Goal: Task Accomplishment & Management: Use online tool/utility

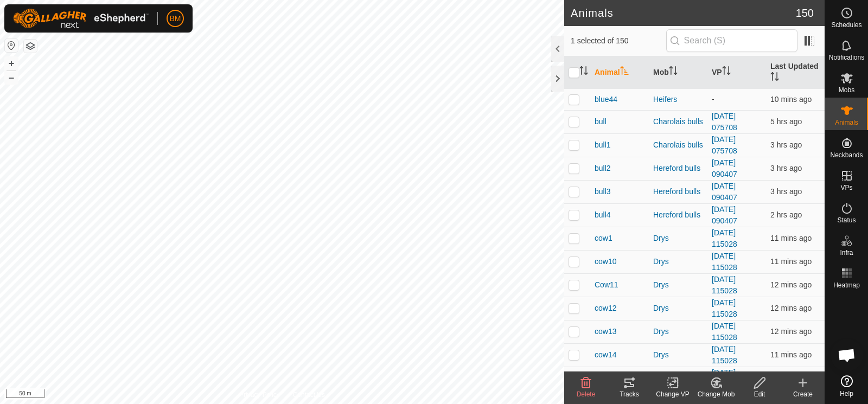
click at [714, 383] on icon at bounding box center [716, 382] width 14 height 13
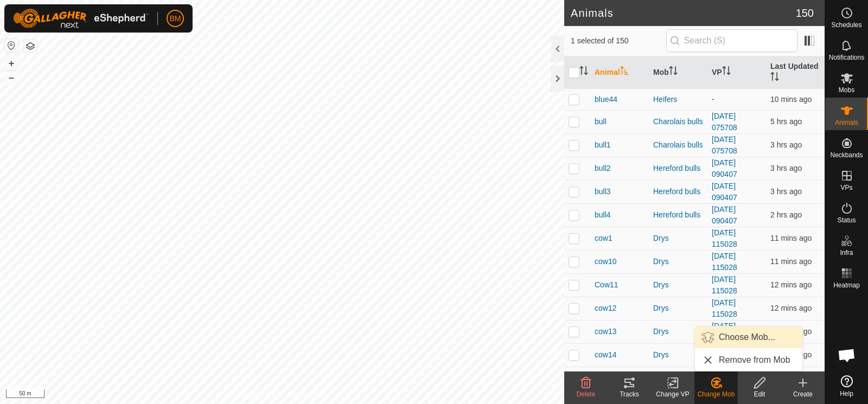
click at [731, 338] on link "Choose Mob..." at bounding box center [748, 337] width 107 height 22
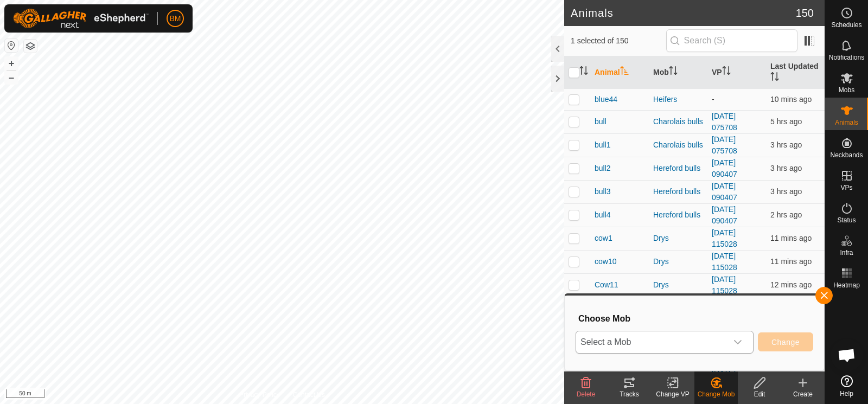
click at [655, 341] on span "Select a Mob" at bounding box center [651, 342] width 151 height 22
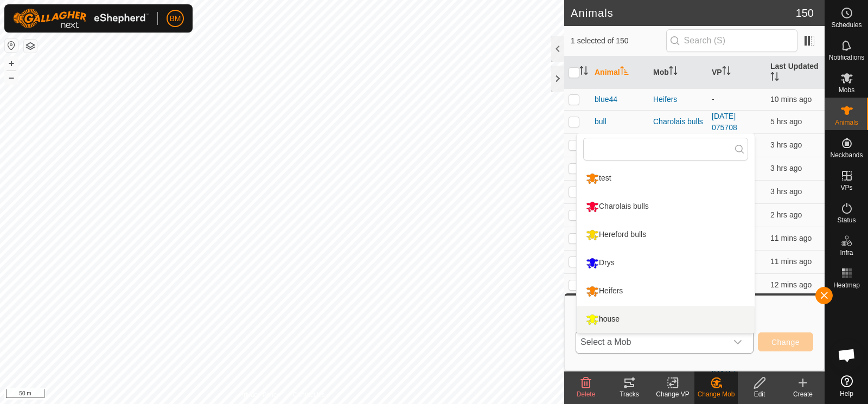
click at [643, 320] on li "house" at bounding box center [666, 319] width 178 height 27
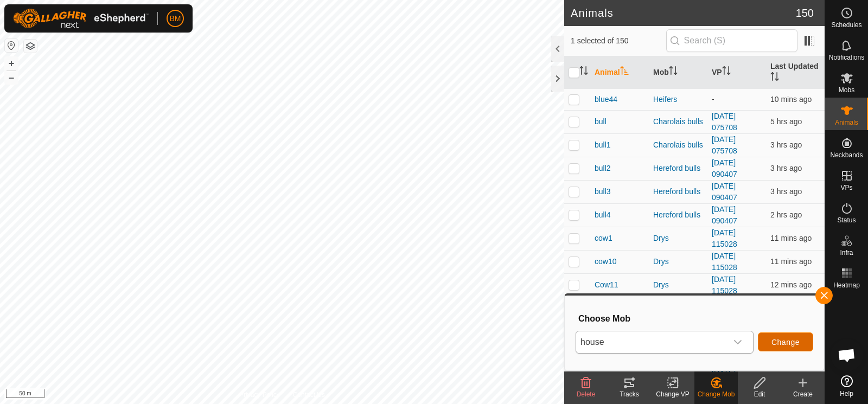
click at [781, 341] on span "Change" at bounding box center [785, 342] width 28 height 9
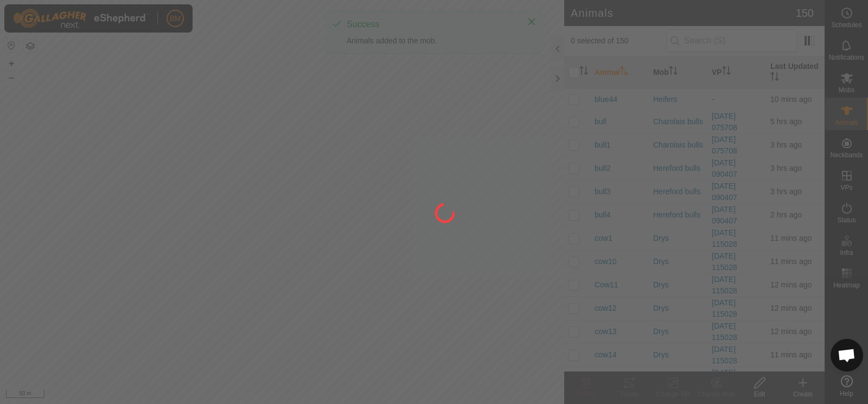
checkbox input "false"
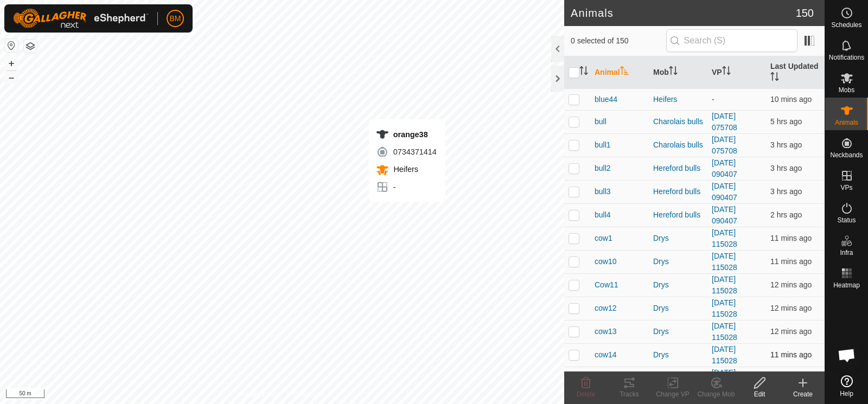
checkbox input "true"
click at [720, 382] on icon at bounding box center [716, 382] width 14 height 13
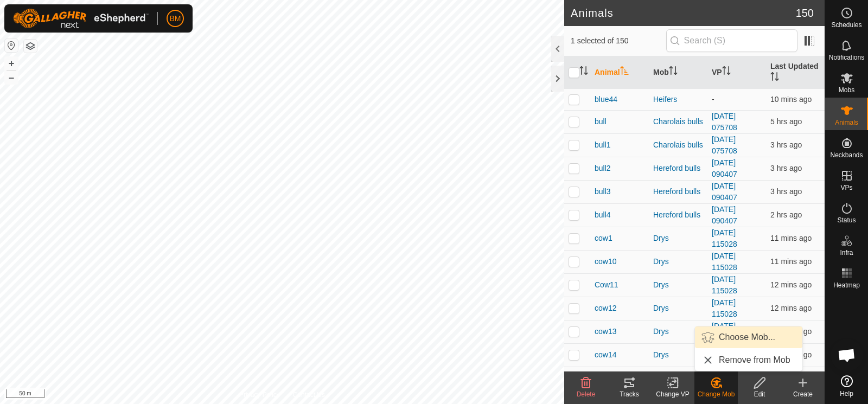
click at [723, 334] on link "Choose Mob..." at bounding box center [748, 337] width 107 height 22
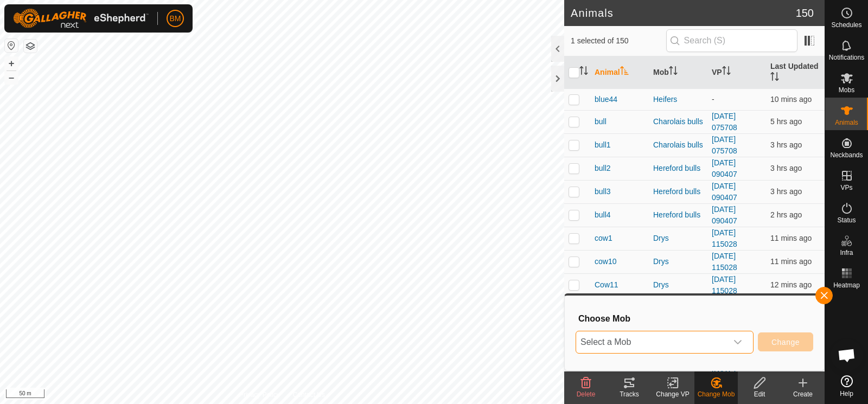
click at [664, 350] on span "Select a Mob" at bounding box center [651, 342] width 151 height 22
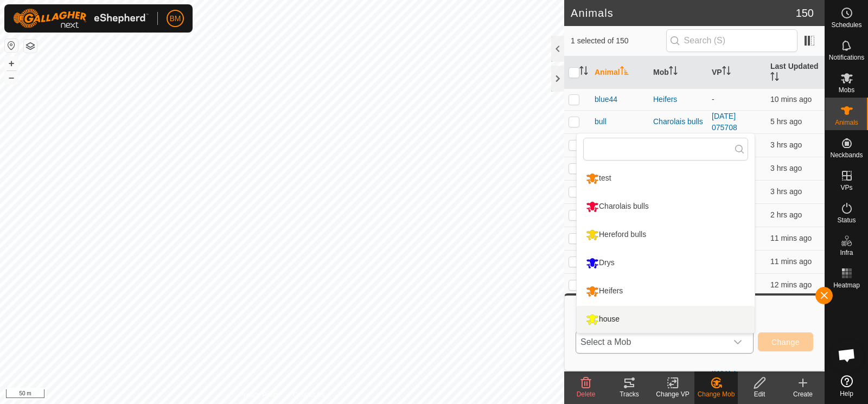
click at [658, 323] on li "house" at bounding box center [666, 319] width 178 height 27
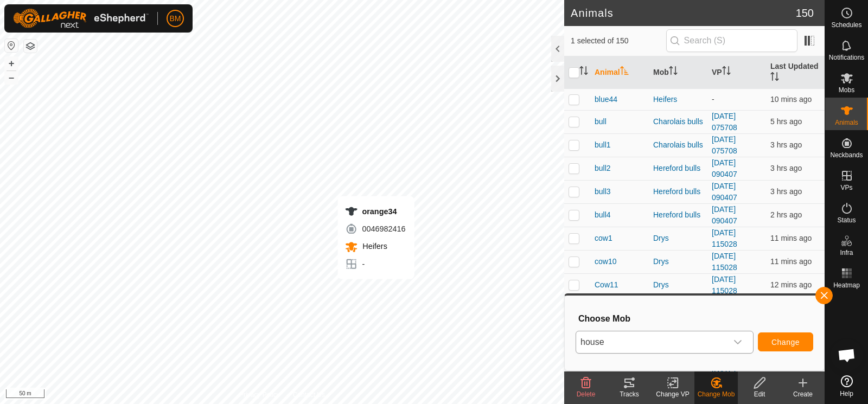
checkbox input "true"
checkbox input "false"
click at [630, 338] on span "house" at bounding box center [651, 342] width 151 height 22
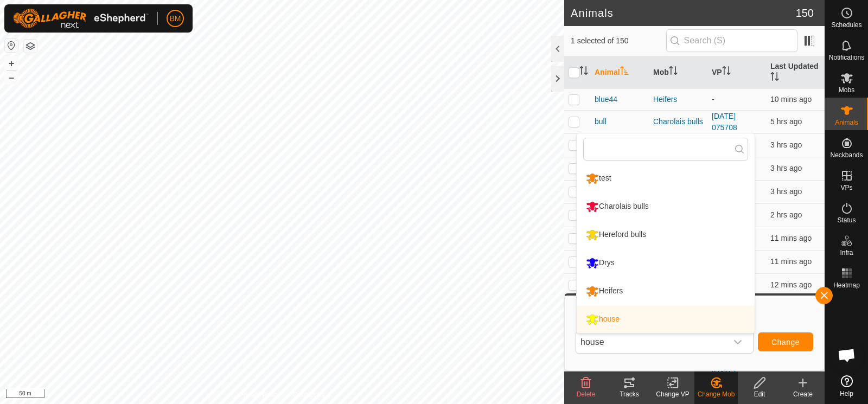
click at [635, 316] on li "house" at bounding box center [666, 319] width 178 height 27
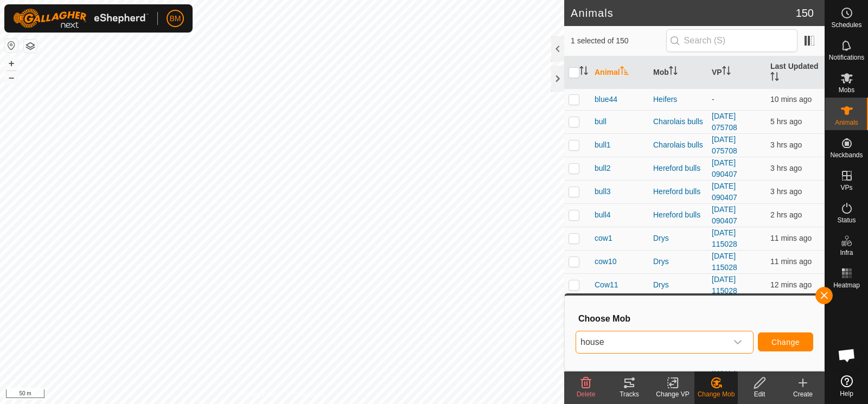
click at [625, 344] on span "house" at bounding box center [651, 342] width 151 height 22
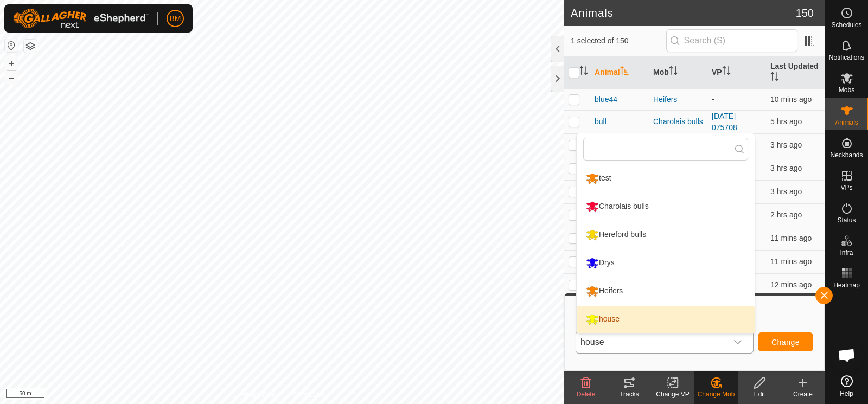
click at [625, 343] on span "house" at bounding box center [651, 342] width 151 height 22
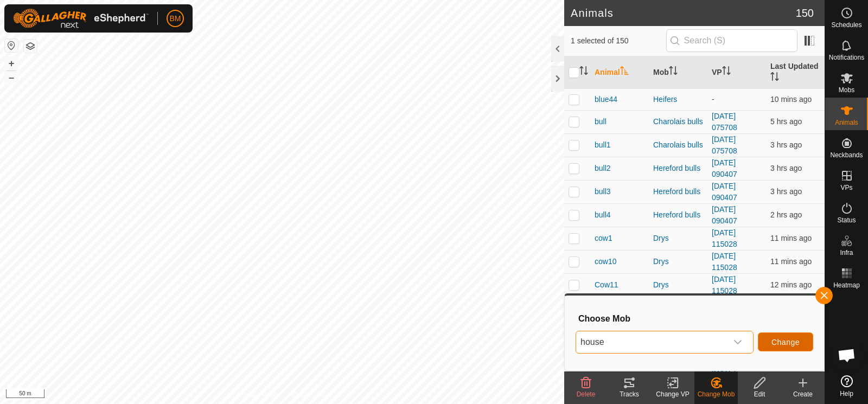
click at [788, 348] on button "Change" at bounding box center [785, 341] width 55 height 19
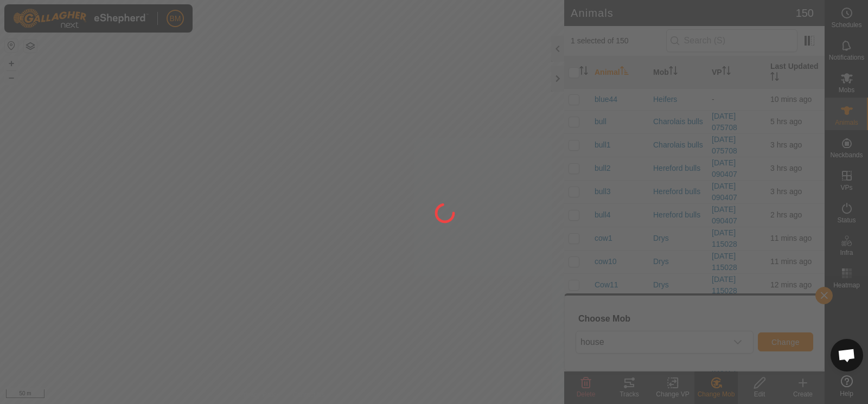
checkbox input "false"
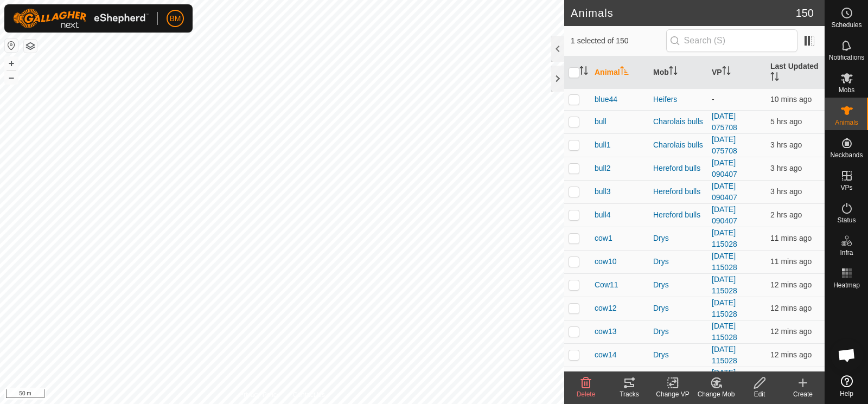
click at [714, 389] on icon at bounding box center [716, 382] width 14 height 13
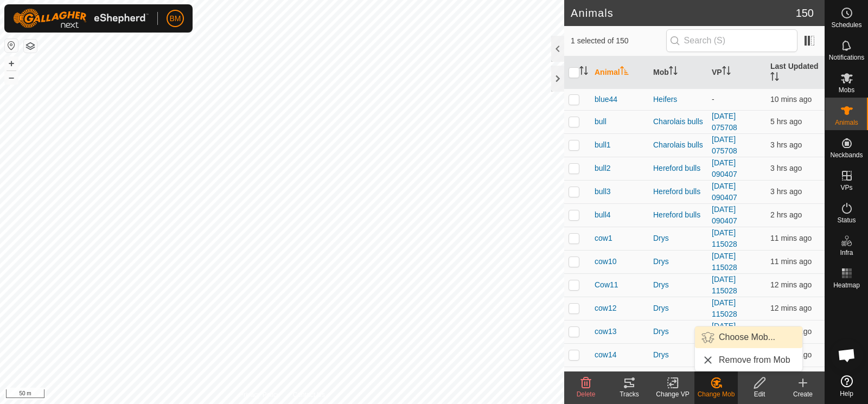
click at [728, 338] on link "Choose Mob..." at bounding box center [748, 337] width 107 height 22
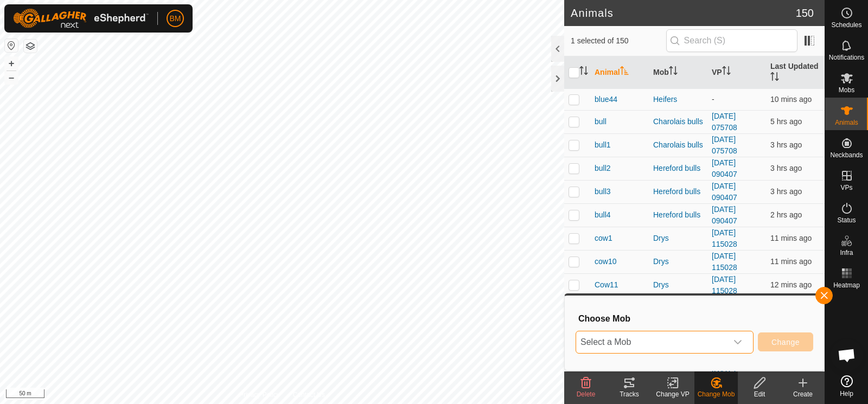
click at [688, 342] on span "Select a Mob" at bounding box center [651, 342] width 151 height 22
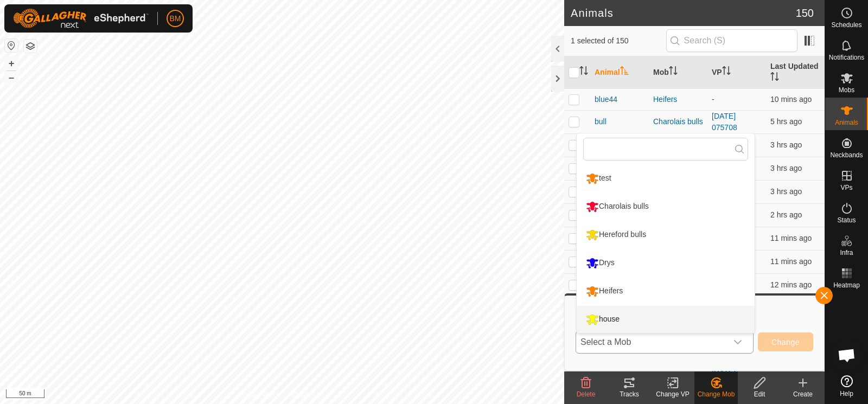
click at [687, 323] on li "house" at bounding box center [666, 319] width 178 height 27
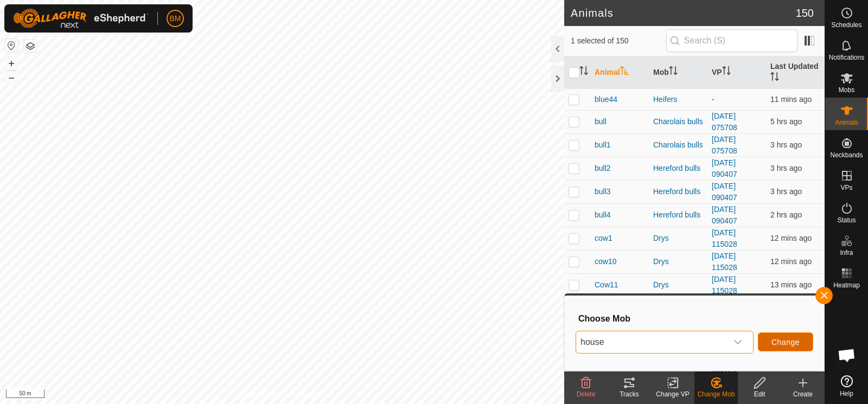
click at [794, 345] on span "Change" at bounding box center [785, 342] width 28 height 9
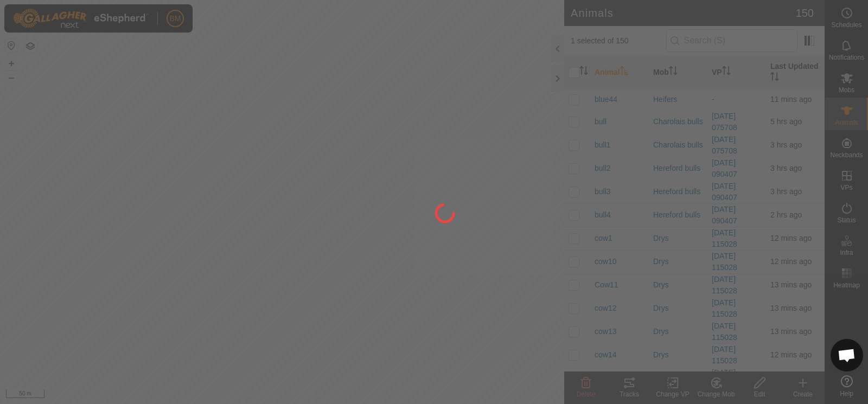
checkbox input "false"
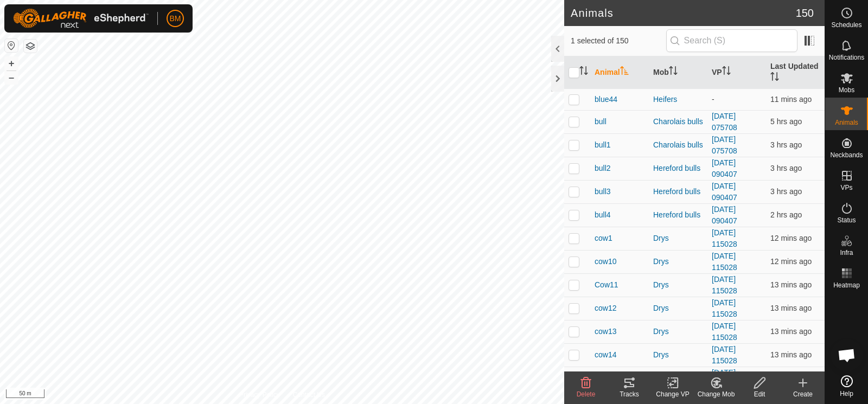
click at [710, 387] on icon at bounding box center [716, 382] width 14 height 13
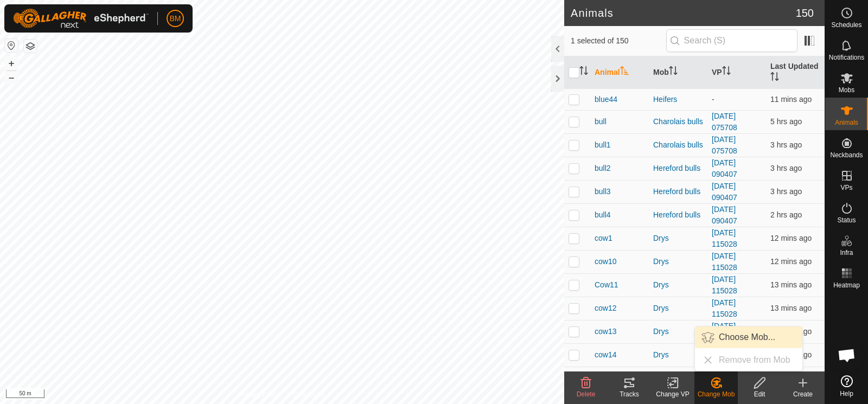
click at [734, 334] on link "Choose Mob..." at bounding box center [748, 337] width 107 height 22
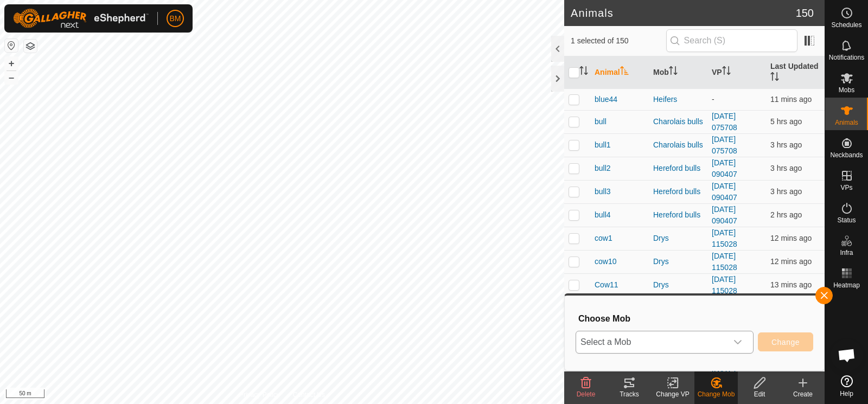
click at [710, 345] on span "Select a Mob" at bounding box center [651, 342] width 151 height 22
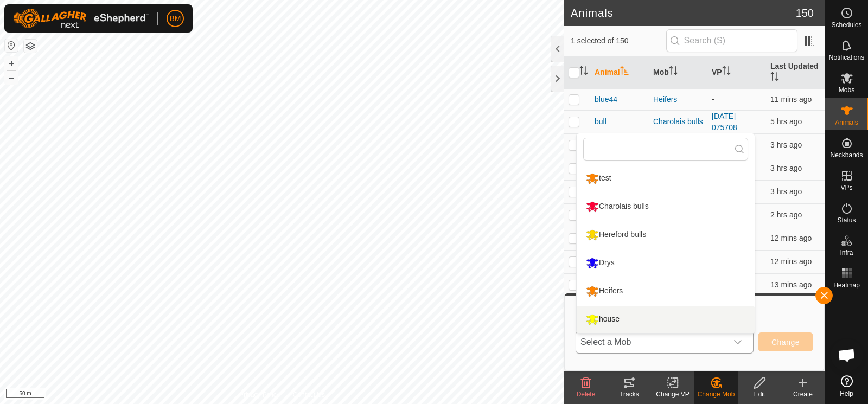
click at [702, 325] on li "house" at bounding box center [666, 319] width 178 height 27
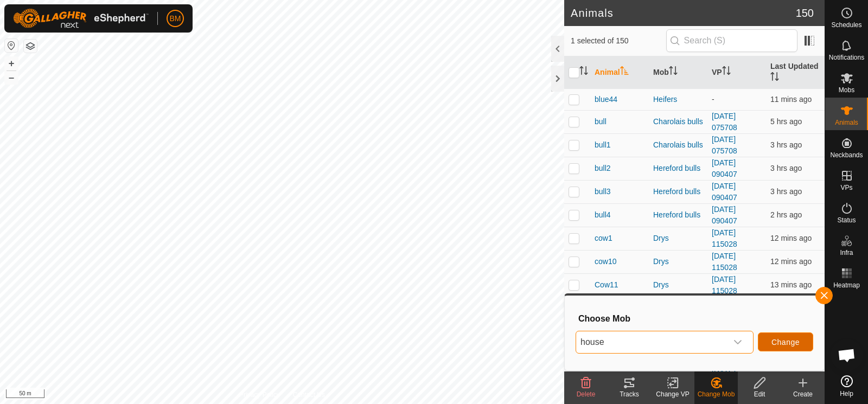
click at [790, 348] on button "Change" at bounding box center [785, 341] width 55 height 19
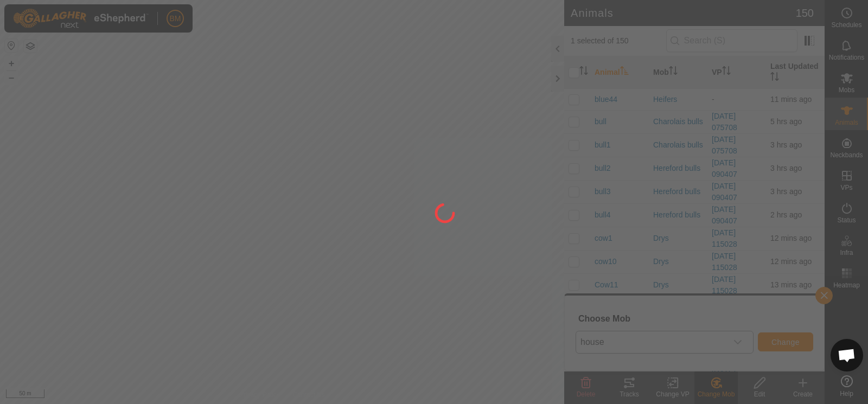
checkbox input "false"
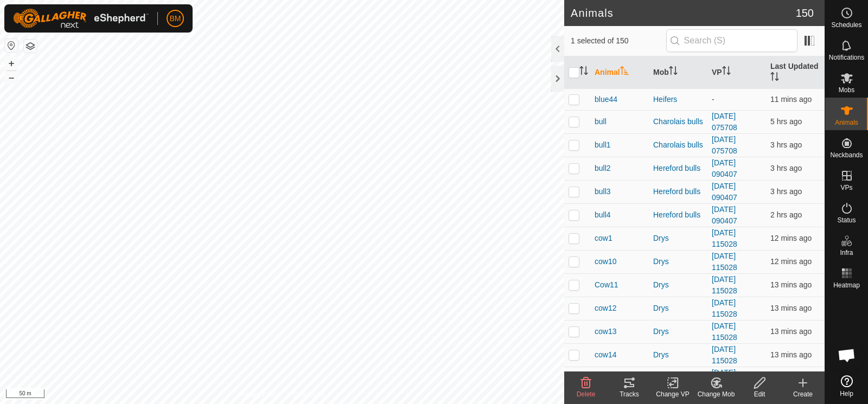
click at [719, 383] on icon at bounding box center [716, 382] width 14 height 13
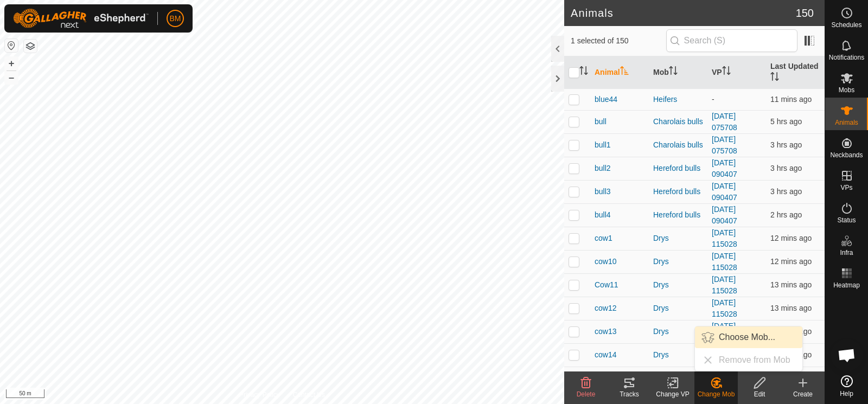
click at [733, 342] on link "Choose Mob..." at bounding box center [748, 337] width 107 height 22
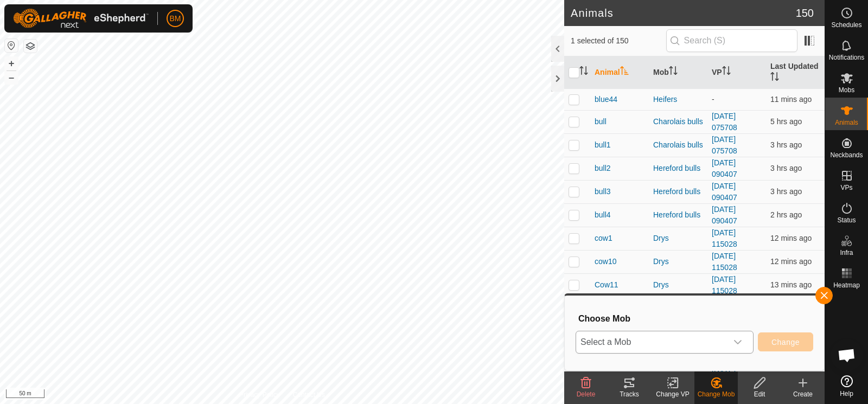
click at [734, 339] on icon "dropdown trigger" at bounding box center [737, 342] width 9 height 9
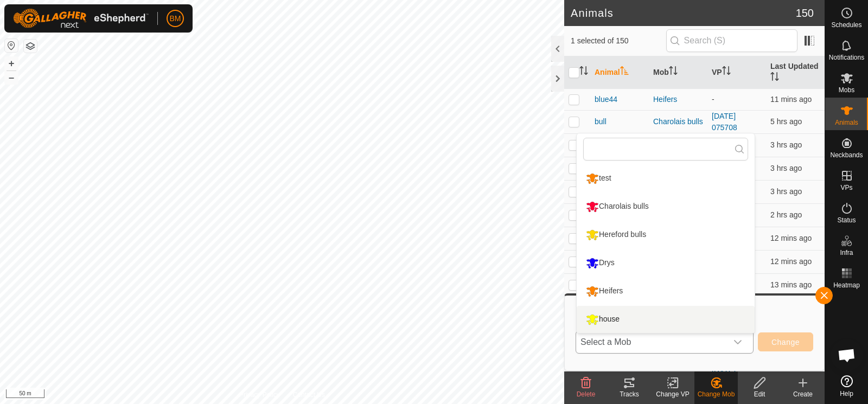
click at [715, 326] on li "house" at bounding box center [666, 319] width 178 height 27
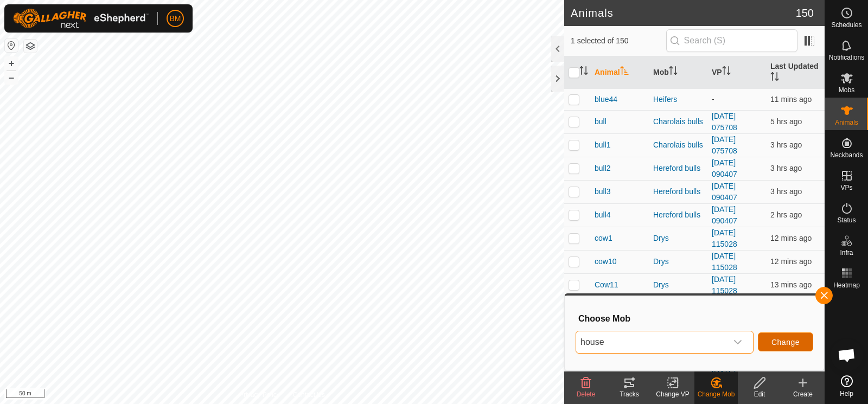
click at [778, 345] on span "Change" at bounding box center [785, 342] width 28 height 9
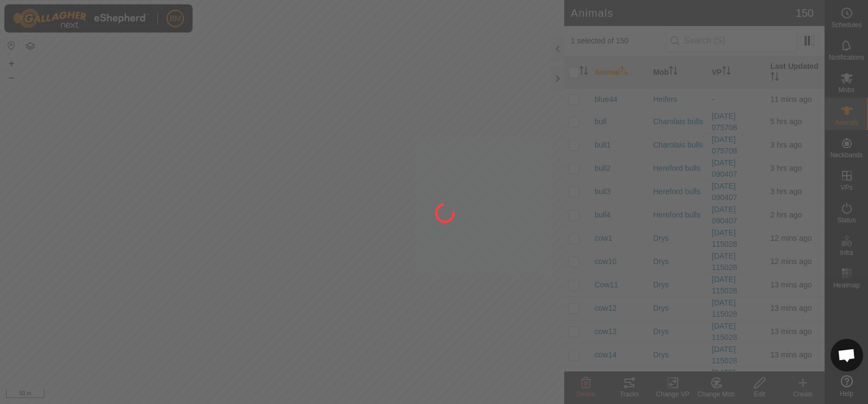
checkbox input "false"
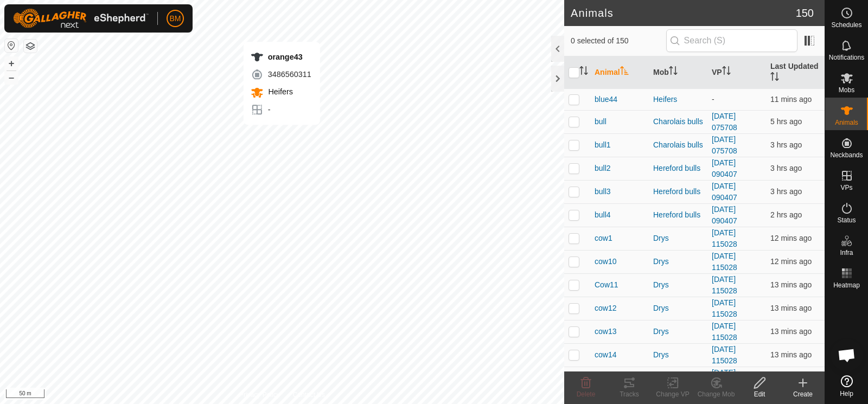
checkbox input "true"
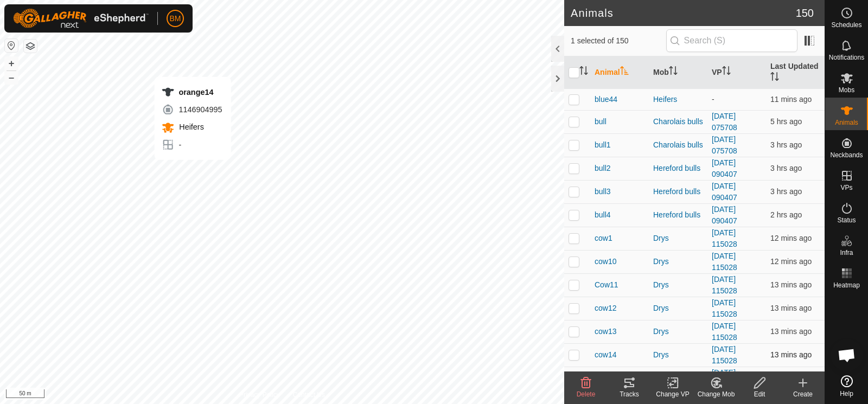
checkbox input "true"
checkbox input "false"
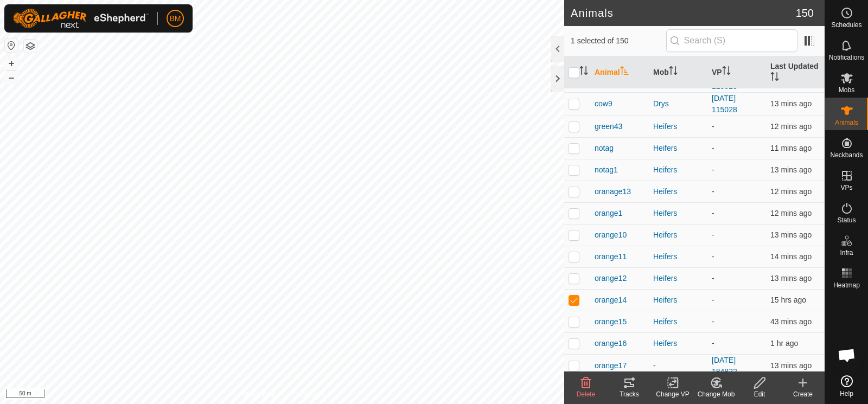
scroll to position [926, 0]
checkbox input "false"
checkbox input "true"
click at [851, 81] on icon at bounding box center [846, 78] width 13 height 13
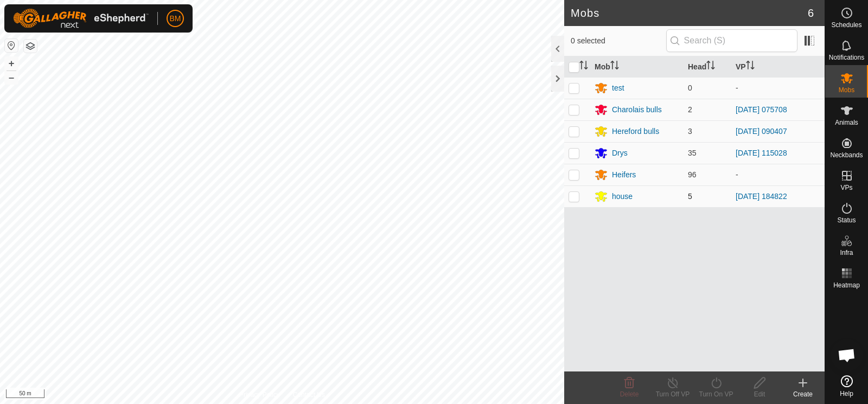
click at [577, 198] on p-checkbox at bounding box center [573, 196] width 11 height 9
checkbox input "true"
click at [718, 383] on icon at bounding box center [716, 382] width 14 height 13
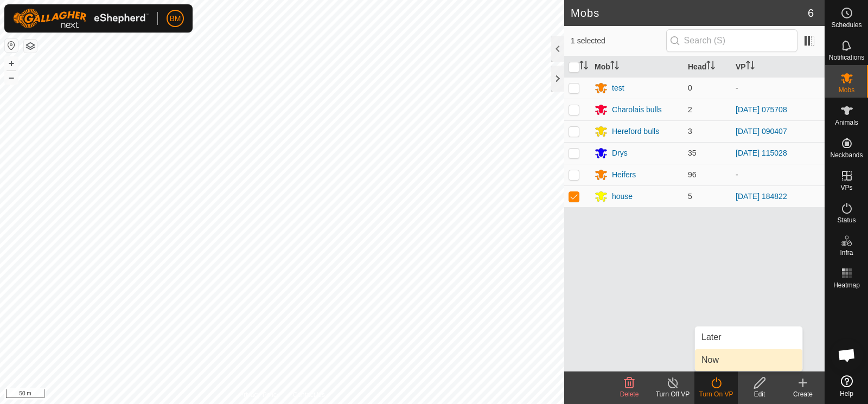
click at [710, 358] on link "Now" at bounding box center [748, 360] width 107 height 22
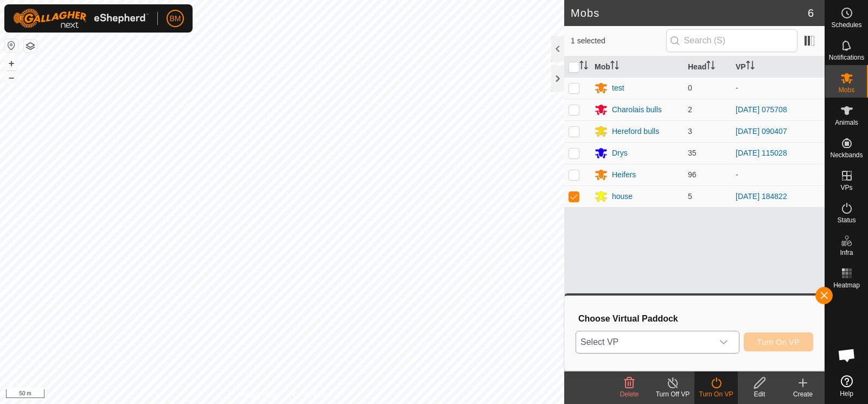
click at [691, 342] on span "Select VP" at bounding box center [644, 342] width 137 height 22
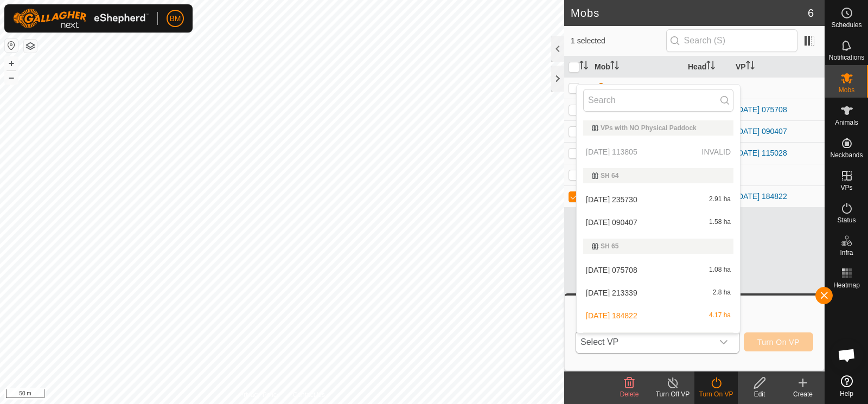
click at [673, 315] on li "[DATE] 184822 4.17 ha" at bounding box center [658, 316] width 163 height 22
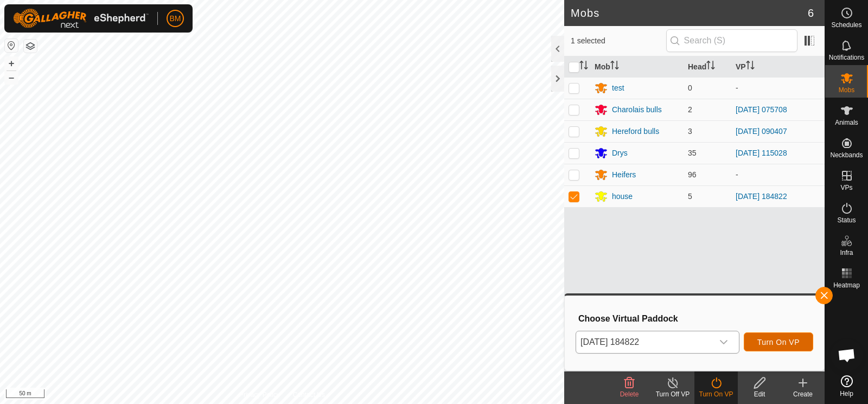
click at [762, 341] on span "Turn On VP" at bounding box center [778, 342] width 42 height 9
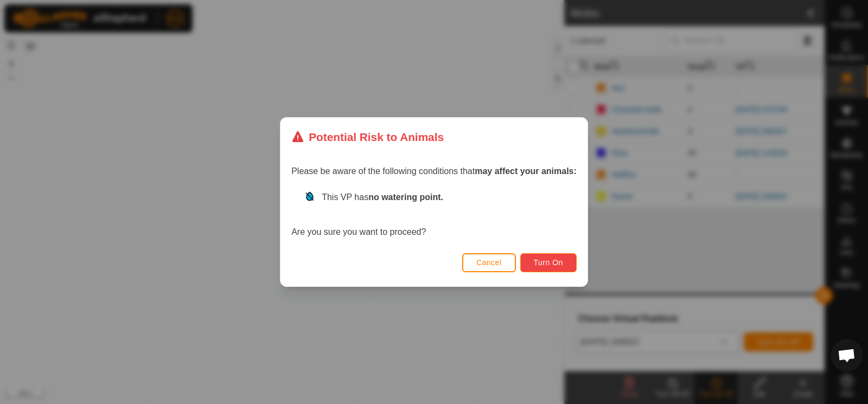
click at [545, 264] on span "Turn On" at bounding box center [548, 262] width 29 height 9
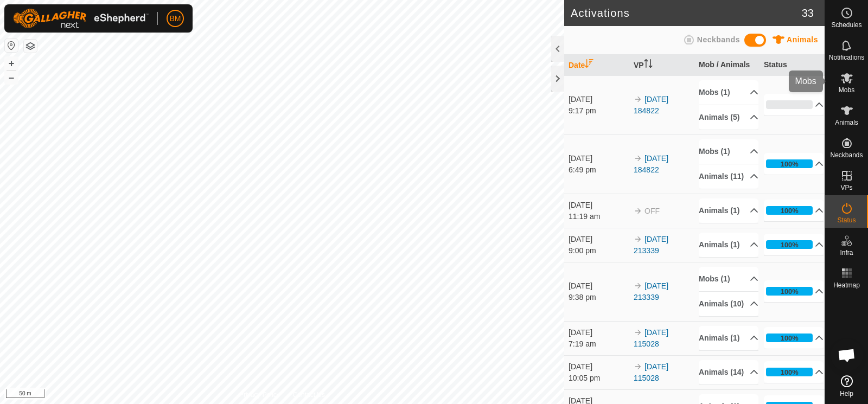
click at [851, 87] on span "Mobs" at bounding box center [846, 90] width 16 height 7
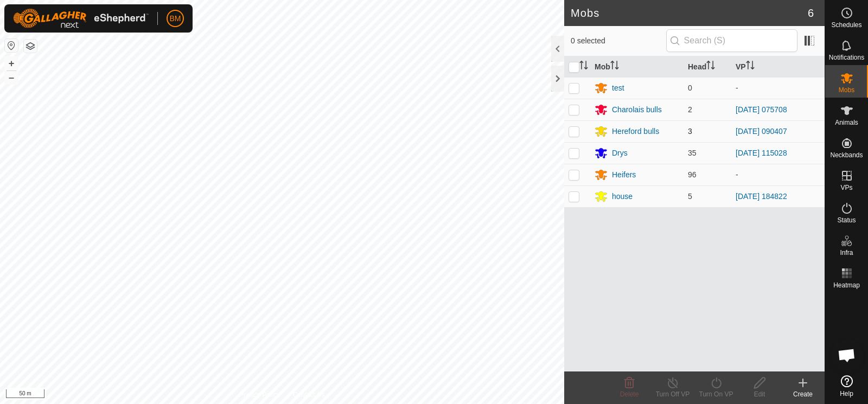
click at [588, 134] on td at bounding box center [577, 131] width 26 height 22
checkbox input "true"
click at [718, 386] on icon at bounding box center [716, 382] width 14 height 13
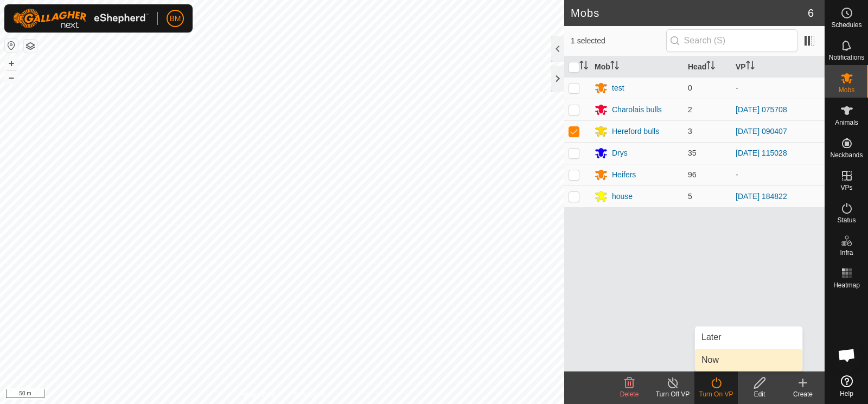
click at [711, 361] on link "Now" at bounding box center [748, 360] width 107 height 22
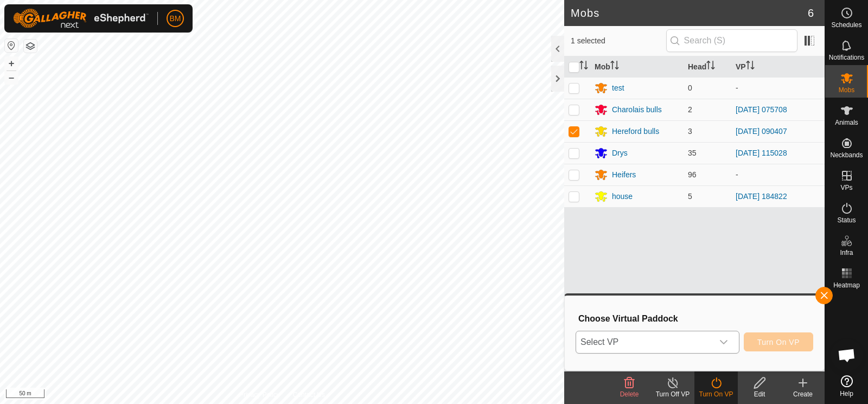
click at [678, 341] on span "Select VP" at bounding box center [644, 342] width 137 height 22
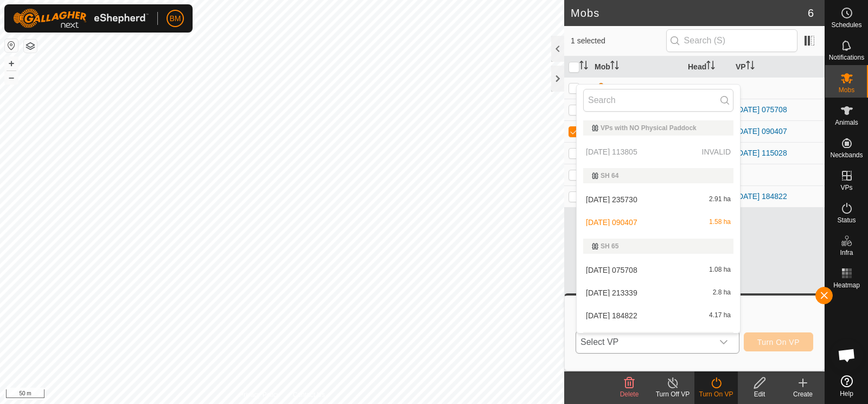
click at [647, 196] on li "[DATE] 235730 2.91 ha" at bounding box center [658, 200] width 163 height 22
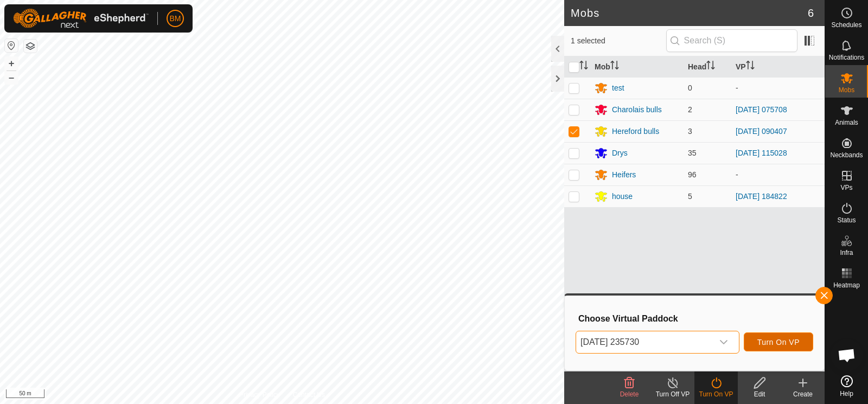
click at [785, 345] on span "Turn On VP" at bounding box center [778, 342] width 42 height 9
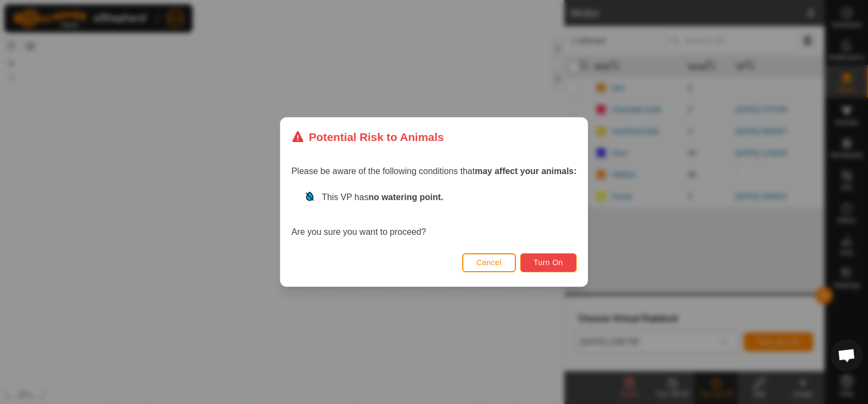
click at [540, 266] on span "Turn On" at bounding box center [548, 262] width 29 height 9
